Goal: Find specific page/section

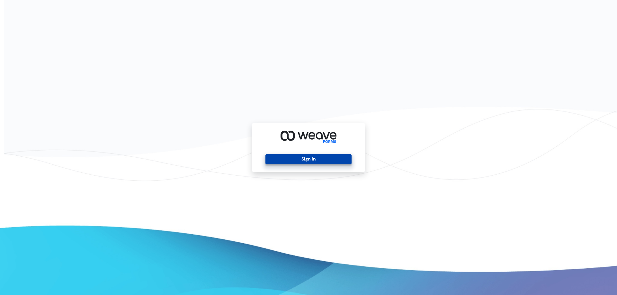
click at [313, 162] on button "Sign In" at bounding box center [308, 159] width 86 height 10
